Goal: Information Seeking & Learning: Learn about a topic

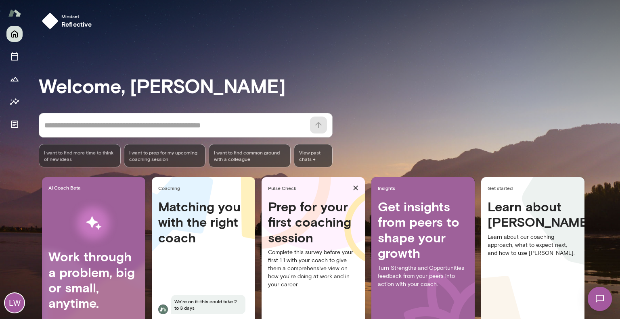
scroll to position [41, 0]
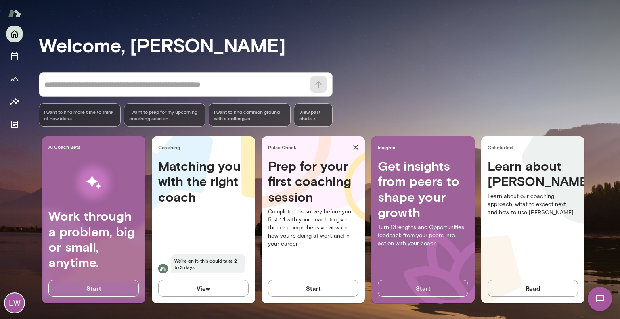
click at [215, 290] on button "View" at bounding box center [203, 288] width 90 height 17
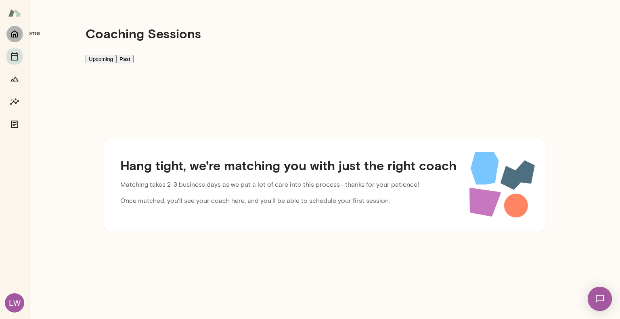
click at [8, 39] on button "Home" at bounding box center [14, 34] width 16 height 16
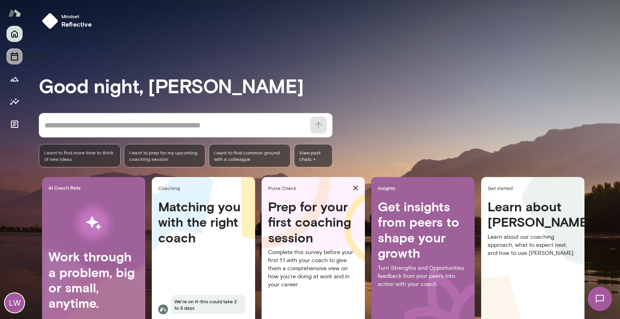
click at [19, 53] on icon "Sessions" at bounding box center [15, 57] width 10 height 10
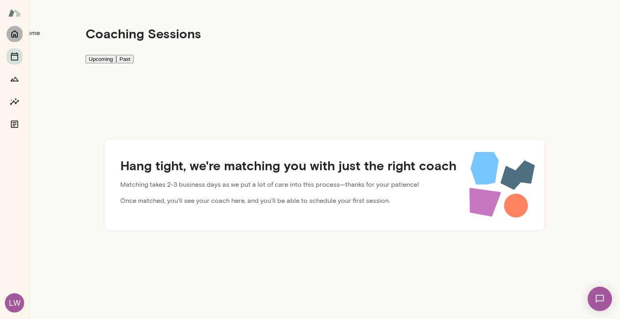
click at [13, 37] on icon "Home" at bounding box center [14, 34] width 6 height 7
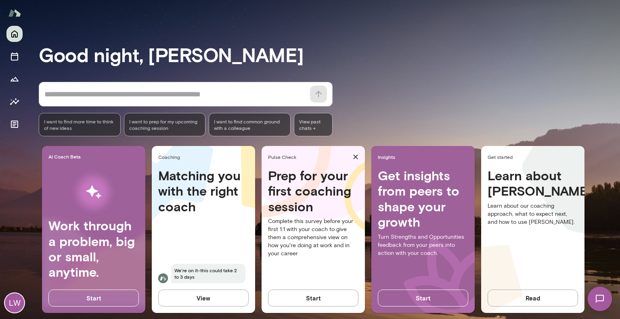
scroll to position [41, 0]
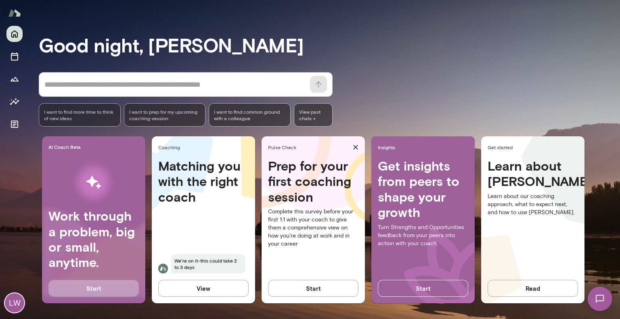
click at [114, 292] on button "Start" at bounding box center [93, 288] width 90 height 17
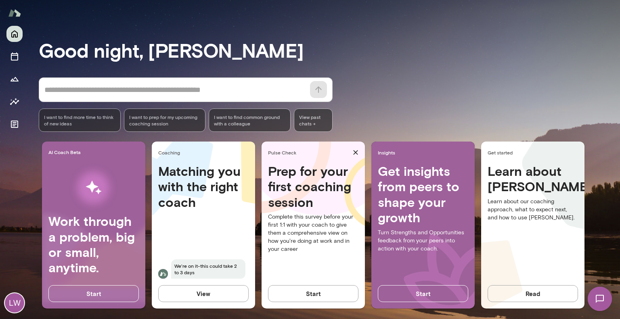
scroll to position [41, 0]
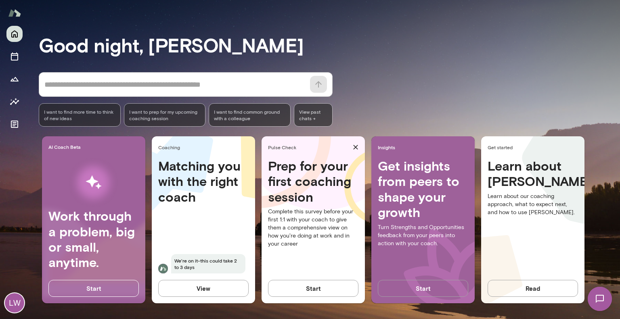
click at [407, 288] on button "Start" at bounding box center [423, 288] width 90 height 17
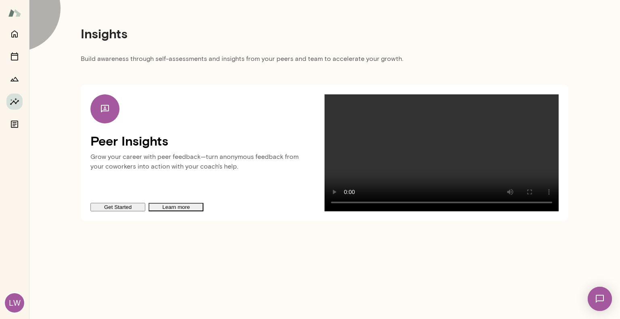
click at [108, 212] on button "Get Started" at bounding box center [117, 207] width 55 height 8
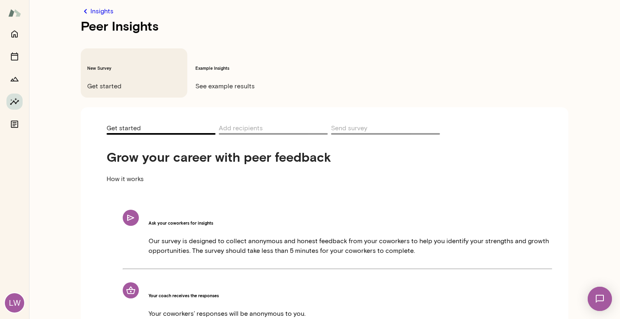
click at [227, 65] on h6 "Example Insights" at bounding box center [242, 68] width 94 height 6
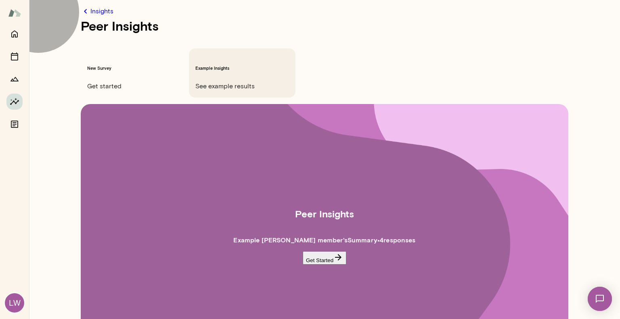
click at [329, 252] on button "Get Started" at bounding box center [325, 258] width 44 height 13
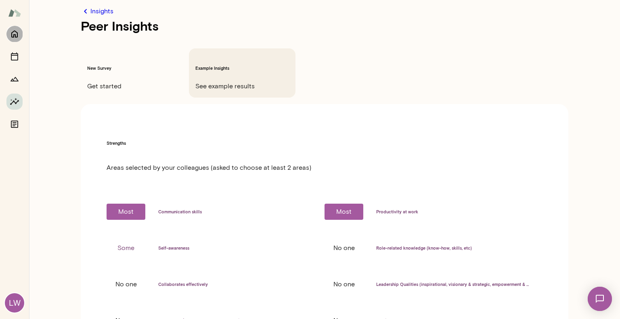
click at [17, 33] on icon "Home" at bounding box center [14, 34] width 6 height 7
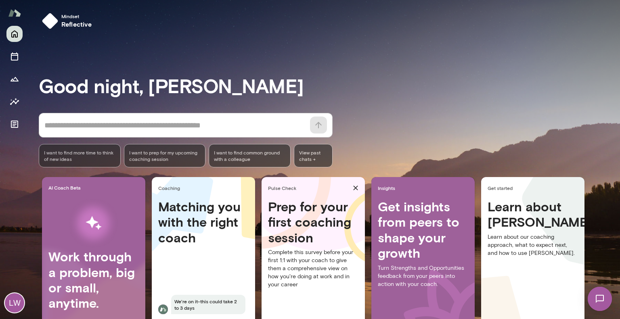
scroll to position [41, 0]
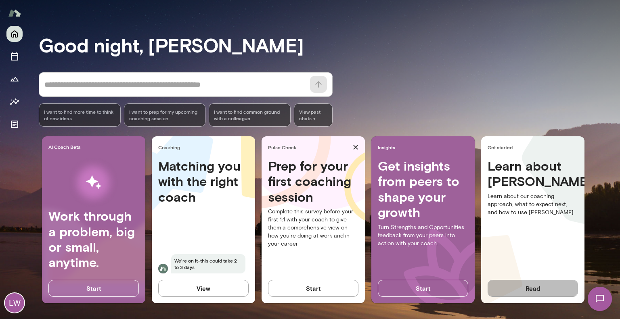
click at [549, 292] on button "Read" at bounding box center [533, 288] width 90 height 17
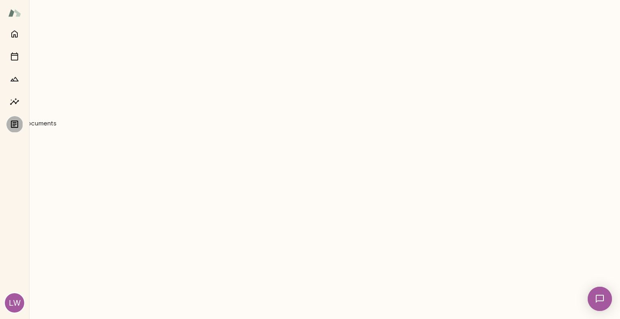
click at [11, 124] on icon "Documents" at bounding box center [14, 124] width 7 height 7
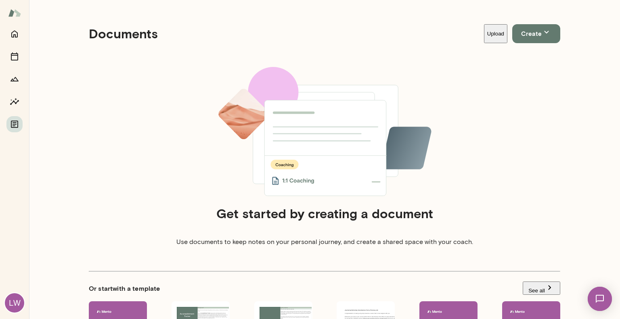
scroll to position [122, 0]
